Goal: Navigation & Orientation: Find specific page/section

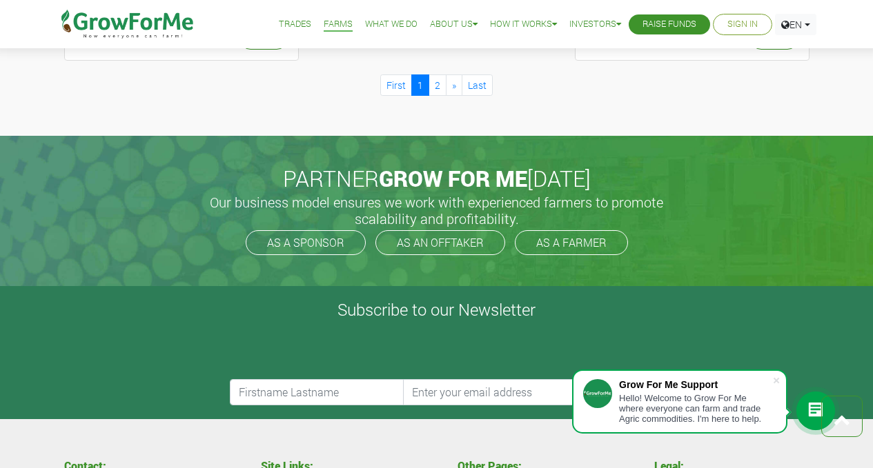
click at [279, 15] on li "Trades" at bounding box center [295, 24] width 42 height 49
click at [279, 25] on link "Trades" at bounding box center [295, 24] width 32 height 14
